Goal: Information Seeking & Learning: Find specific fact

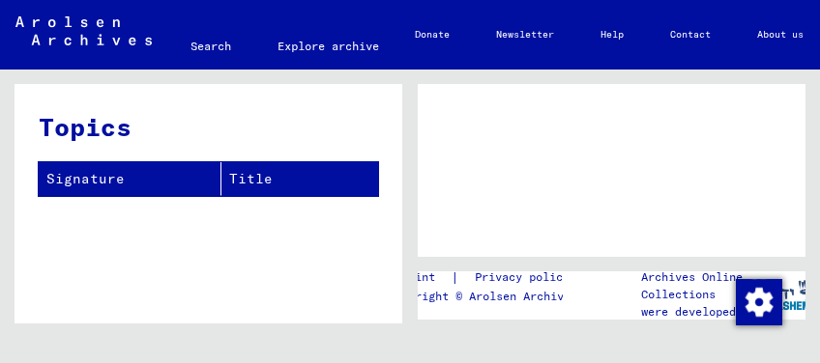
click at [210, 43] on link "Search" at bounding box center [210, 46] width 87 height 46
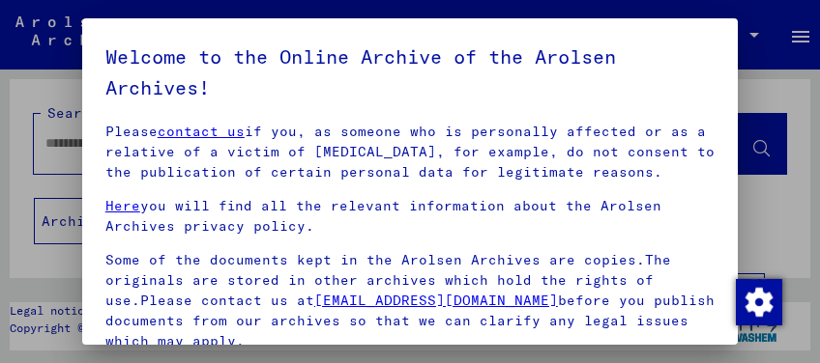
scroll to position [443, 0]
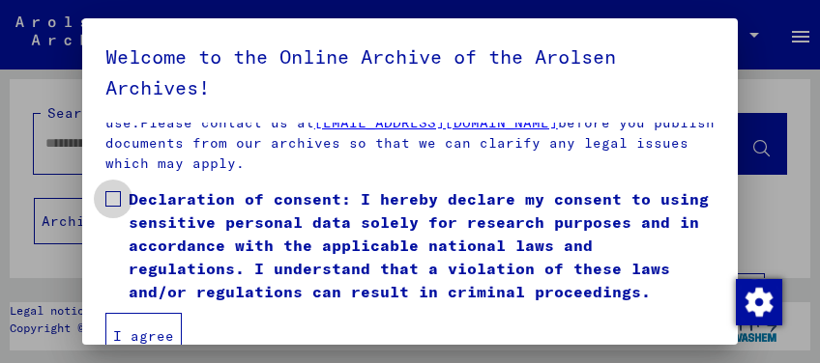
click at [116, 196] on span at bounding box center [112, 198] width 15 height 15
click at [157, 333] on button "I agree" at bounding box center [143, 336] width 76 height 46
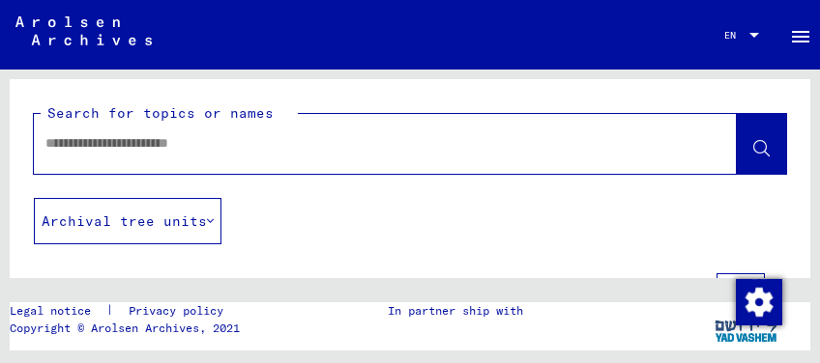
click at [156, 144] on input "text" at bounding box center [367, 143] width 645 height 20
click at [753, 155] on icon at bounding box center [761, 149] width 16 height 16
click at [737, 159] on button at bounding box center [761, 144] width 49 height 60
click at [753, 156] on icon at bounding box center [761, 149] width 16 height 16
click at [169, 215] on button "Archival tree units" at bounding box center [128, 221] width 188 height 46
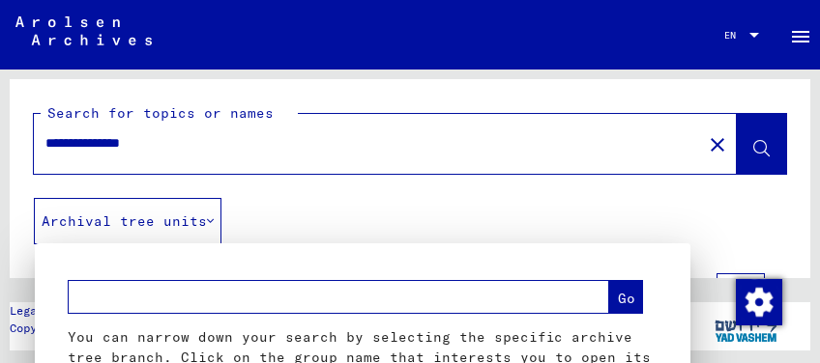
scroll to position [95, 0]
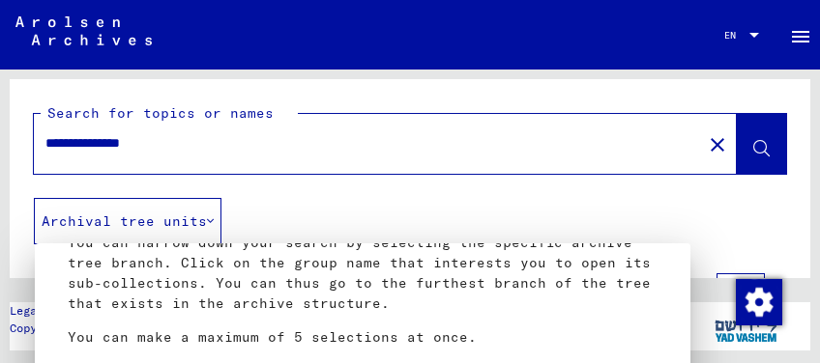
click at [354, 211] on div at bounding box center [410, 181] width 820 height 363
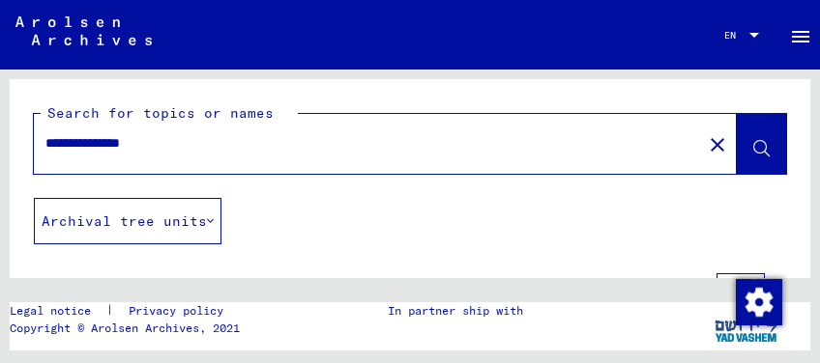
click at [263, 148] on input "**********" at bounding box center [367, 143] width 645 height 20
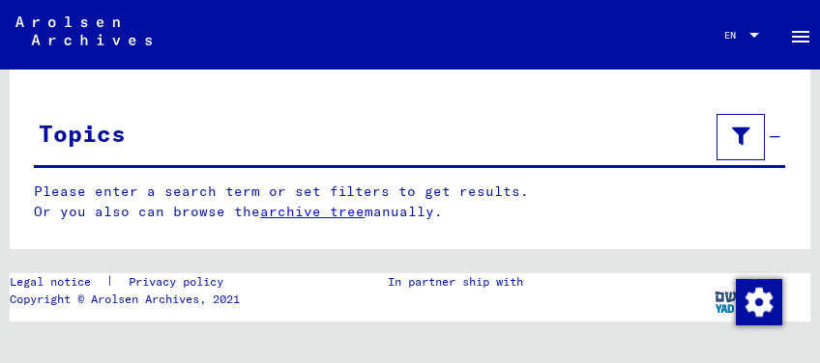
scroll to position [0, 0]
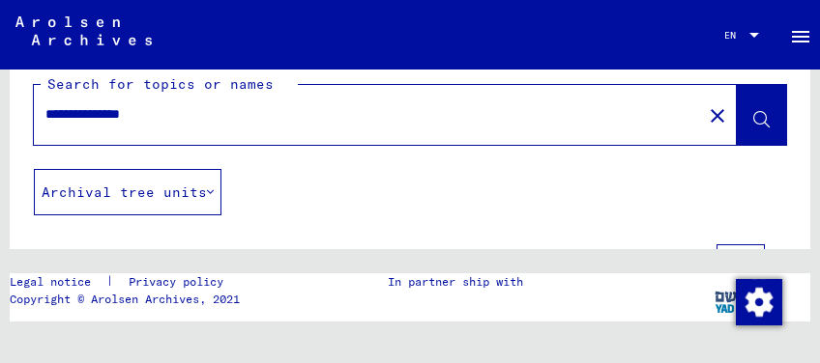
click at [194, 190] on button "Archival tree units" at bounding box center [128, 192] width 188 height 46
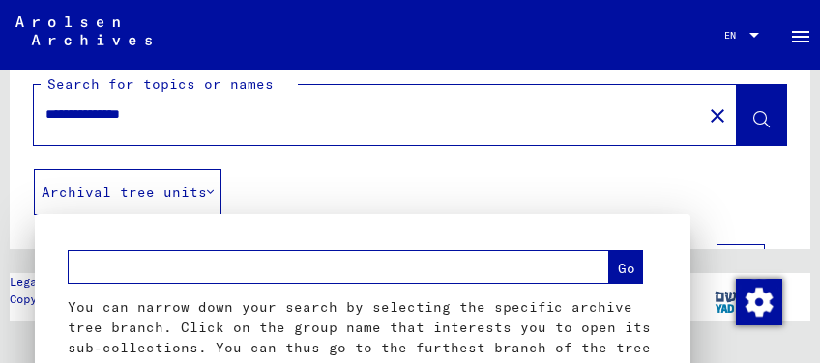
scroll to position [95, 0]
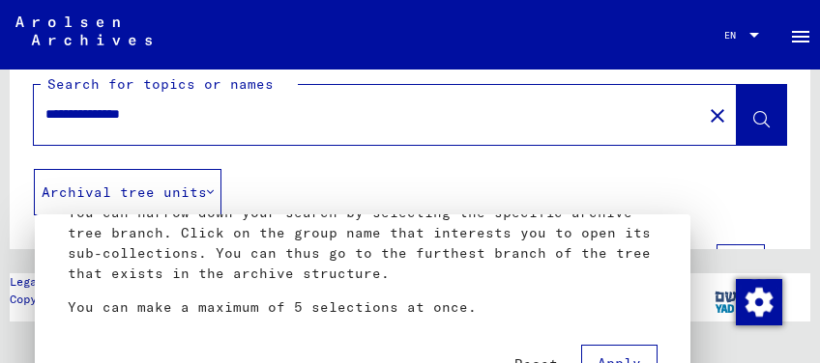
click at [194, 190] on div at bounding box center [410, 181] width 820 height 363
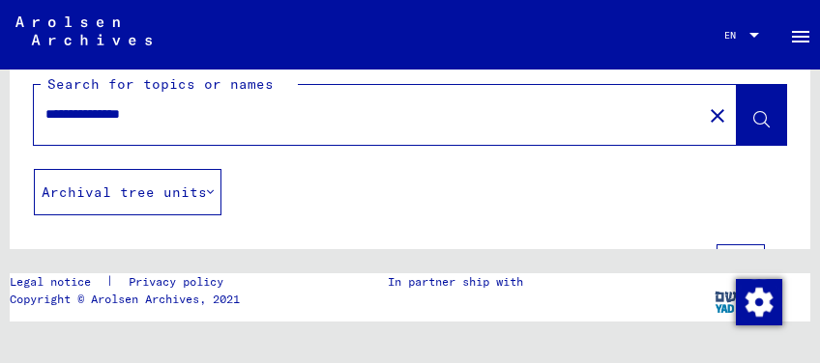
click at [137, 110] on input "**********" at bounding box center [367, 114] width 645 height 20
type input "**********"
click at [83, 28] on img at bounding box center [83, 30] width 136 height 29
